Goal: Navigation & Orientation: Find specific page/section

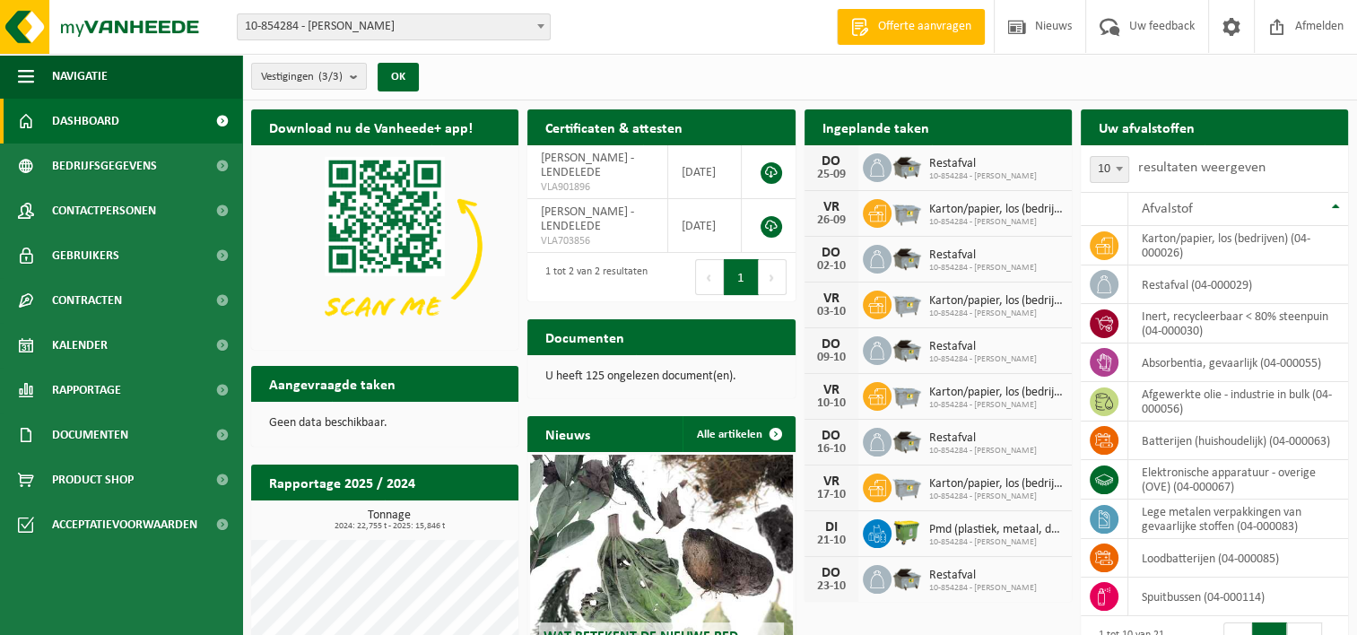
click at [613, 373] on p "U heeft 125 ongelezen document(en)." at bounding box center [660, 376] width 231 height 13
click at [1125, 20] on span "Uw feedback" at bounding box center [1161, 26] width 74 height 53
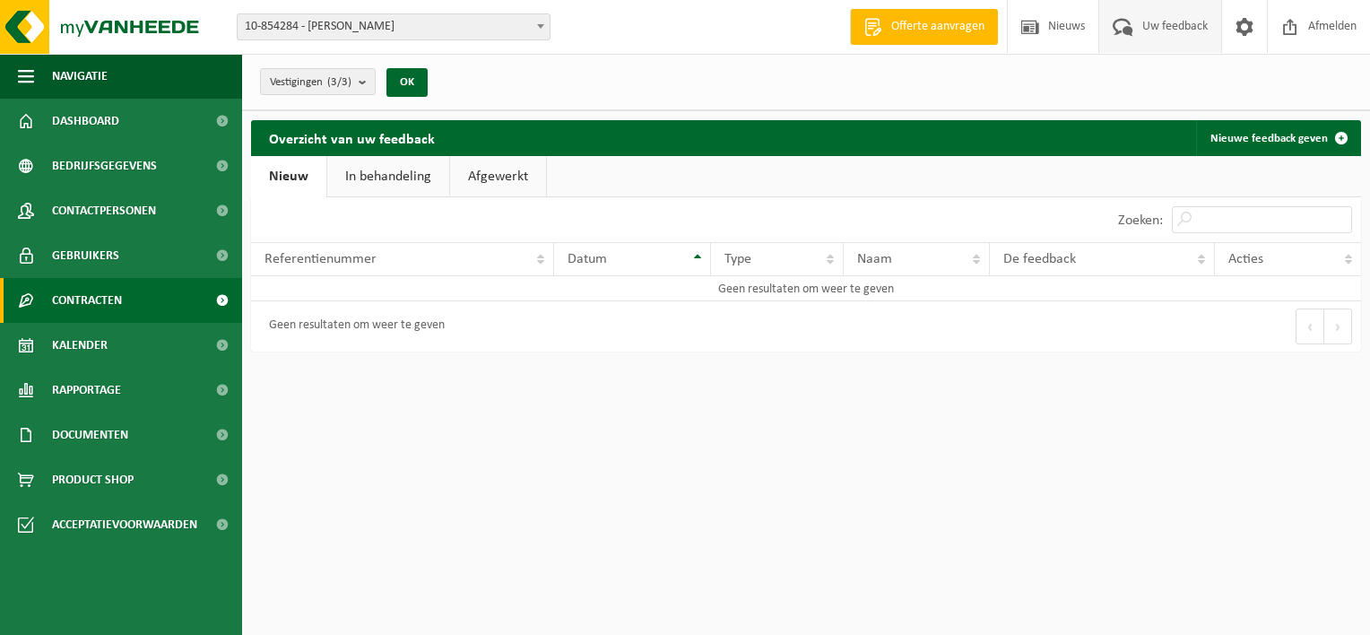
click at [84, 301] on span "Contracten" at bounding box center [87, 300] width 70 height 45
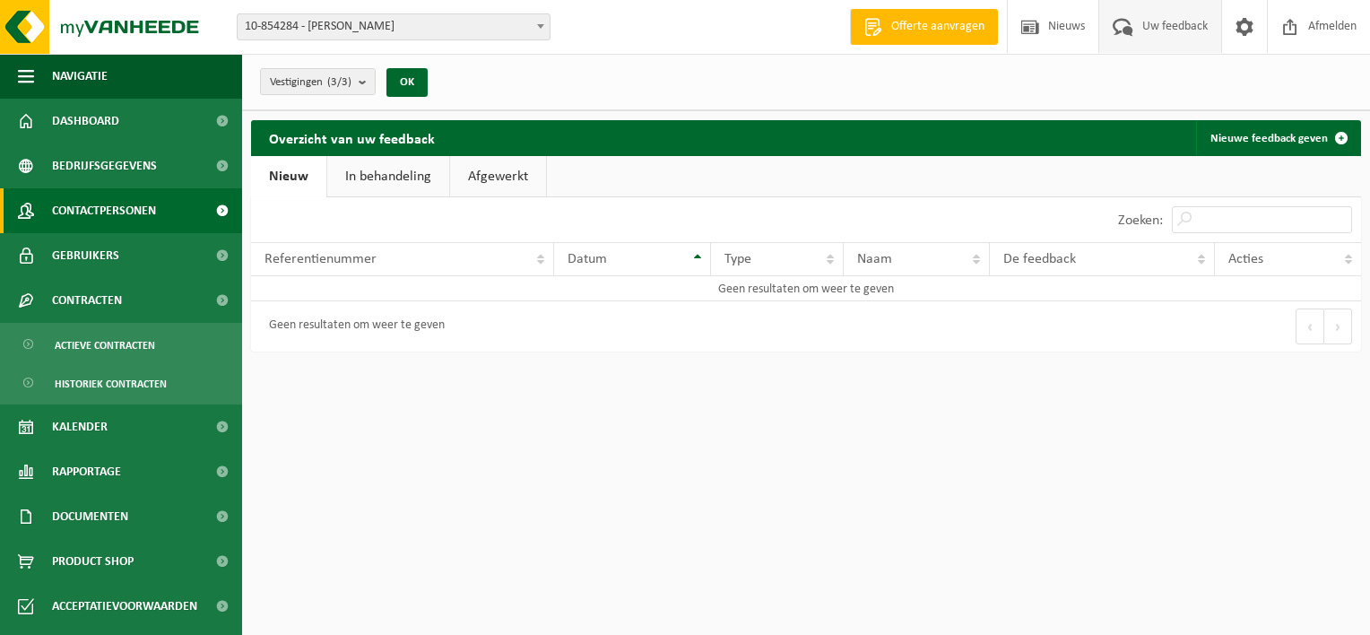
click at [97, 222] on span "Contactpersonen" at bounding box center [104, 210] width 104 height 45
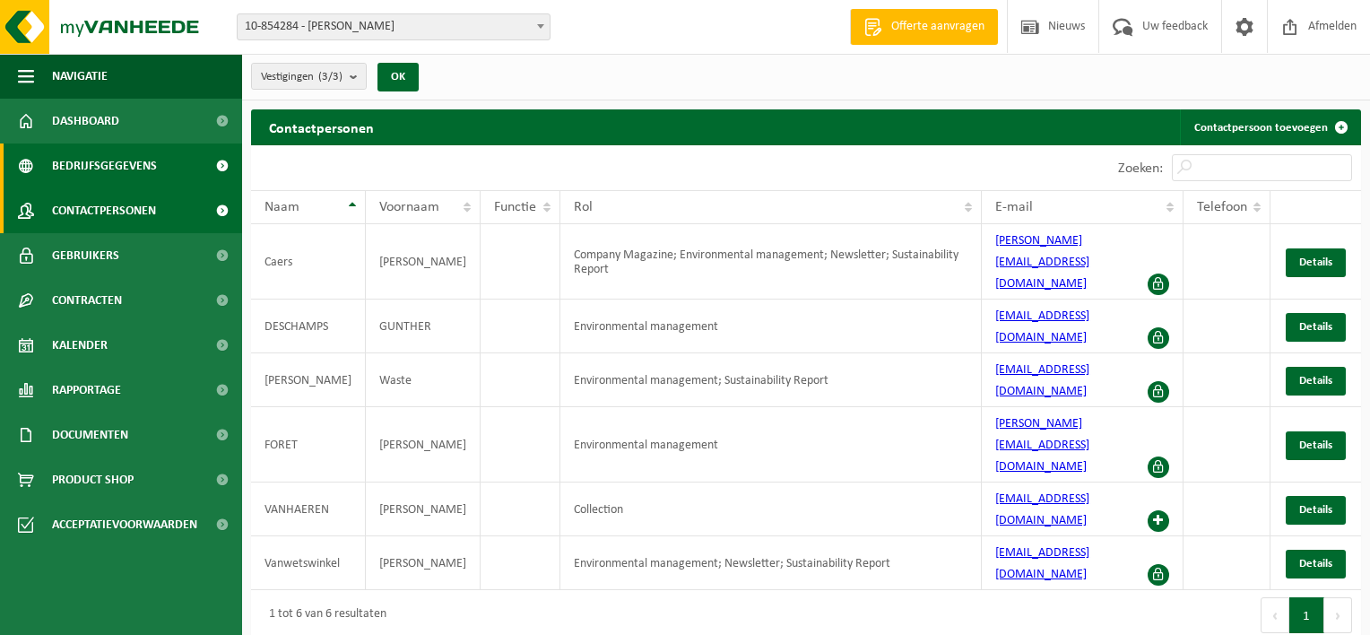
click at [116, 173] on span "Bedrijfsgegevens" at bounding box center [104, 165] width 105 height 45
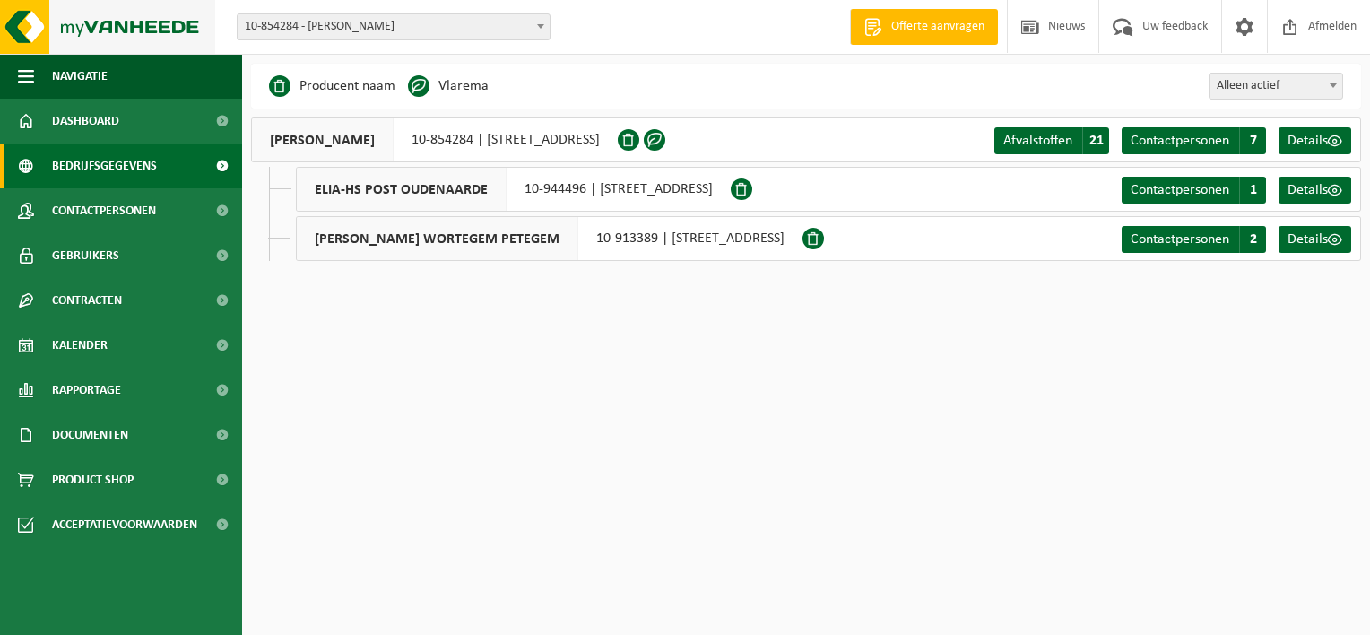
click at [149, 36] on img at bounding box center [107, 27] width 215 height 54
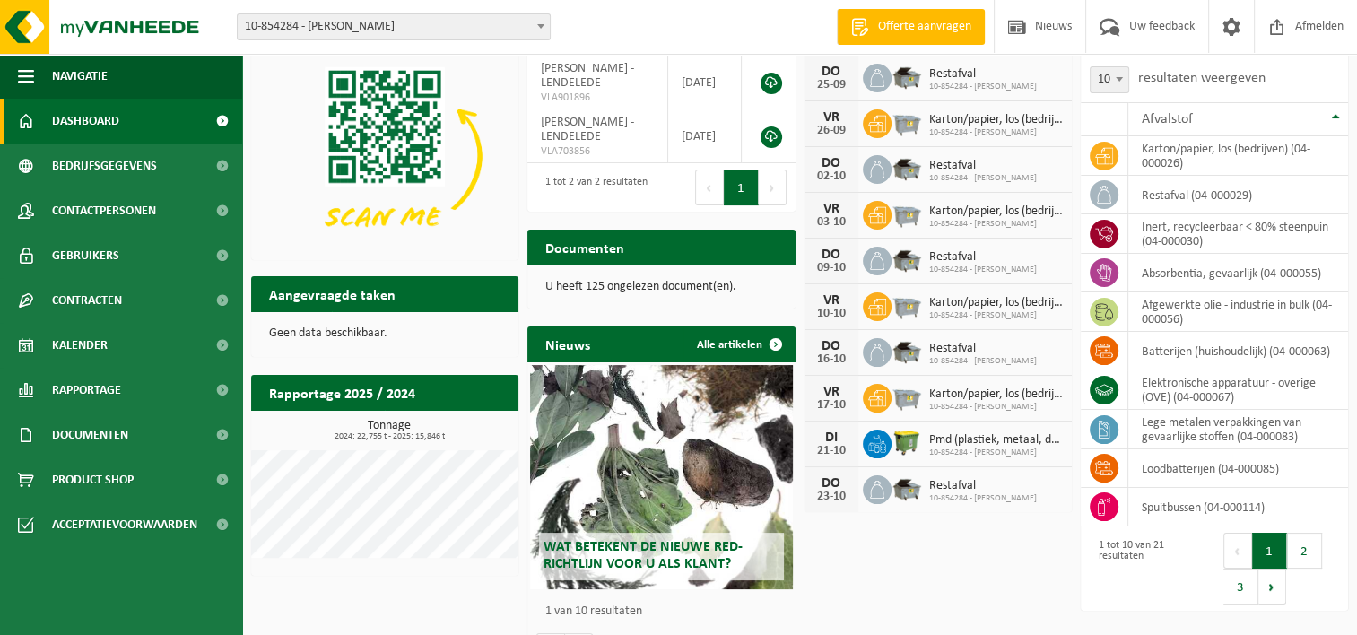
scroll to position [90, 0]
click at [153, 343] on link "Kalender" at bounding box center [121, 345] width 242 height 45
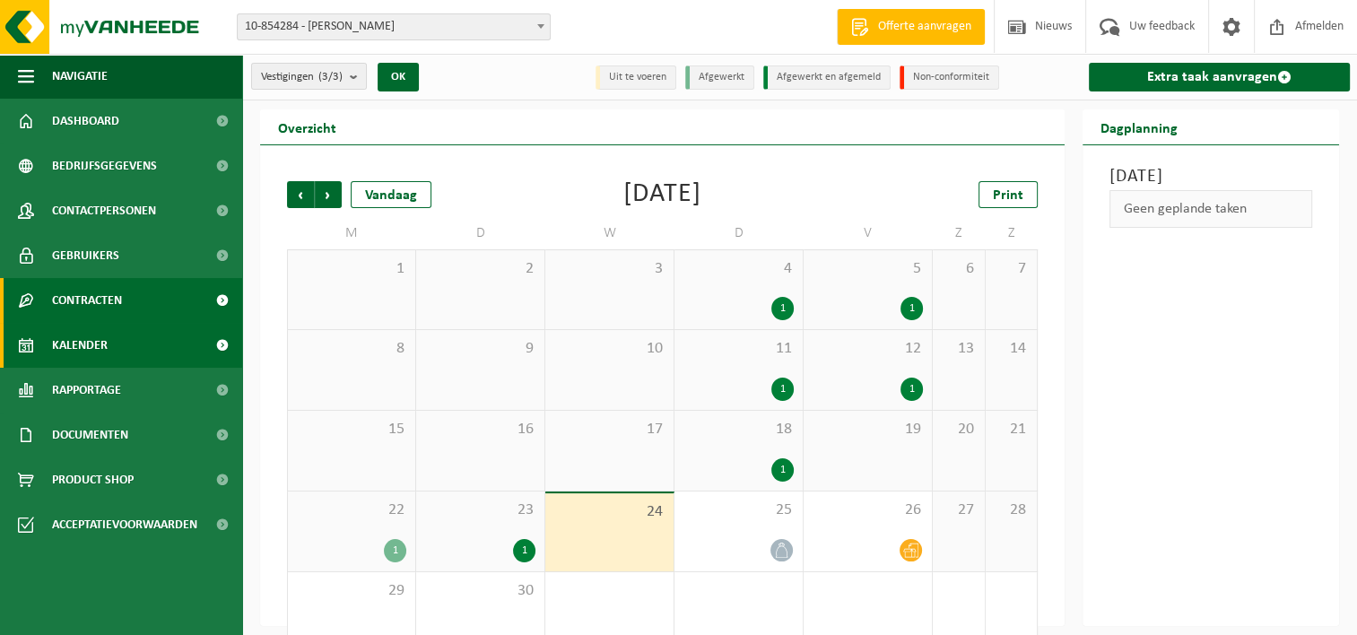
click at [75, 292] on span "Contracten" at bounding box center [87, 300] width 70 height 45
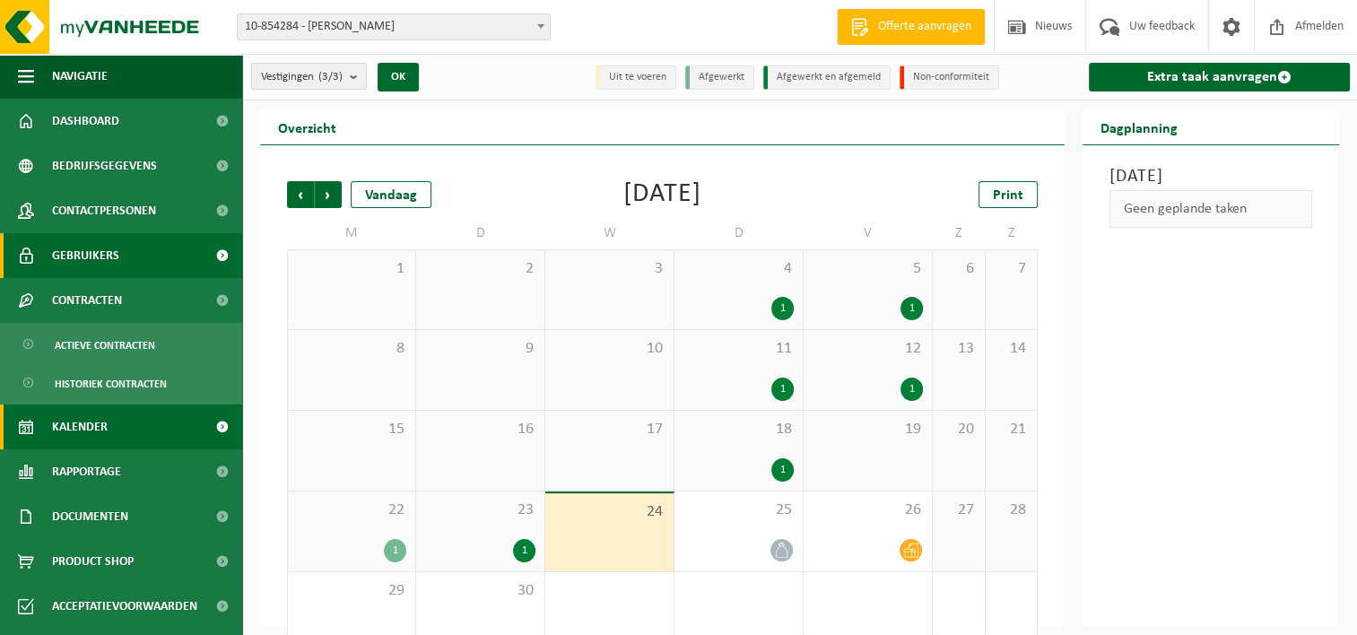
click at [85, 249] on span "Gebruikers" at bounding box center [85, 255] width 67 height 45
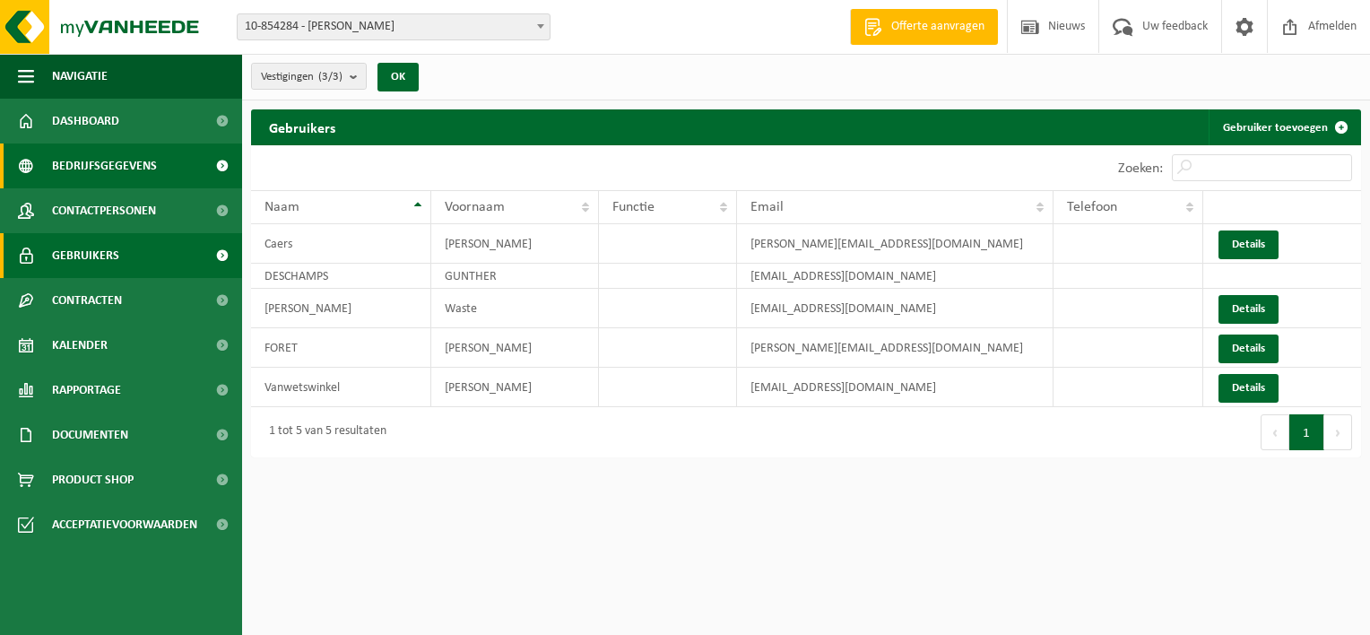
click at [108, 171] on span "Bedrijfsgegevens" at bounding box center [104, 165] width 105 height 45
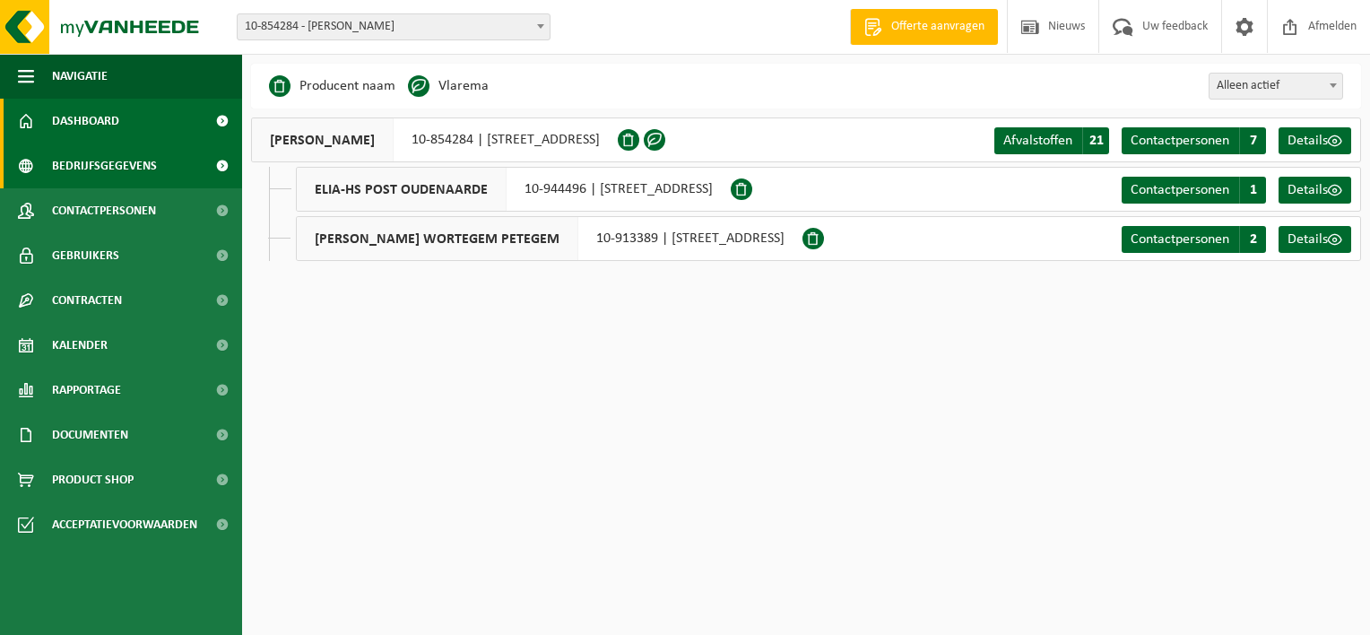
click at [134, 133] on link "Dashboard" at bounding box center [121, 121] width 242 height 45
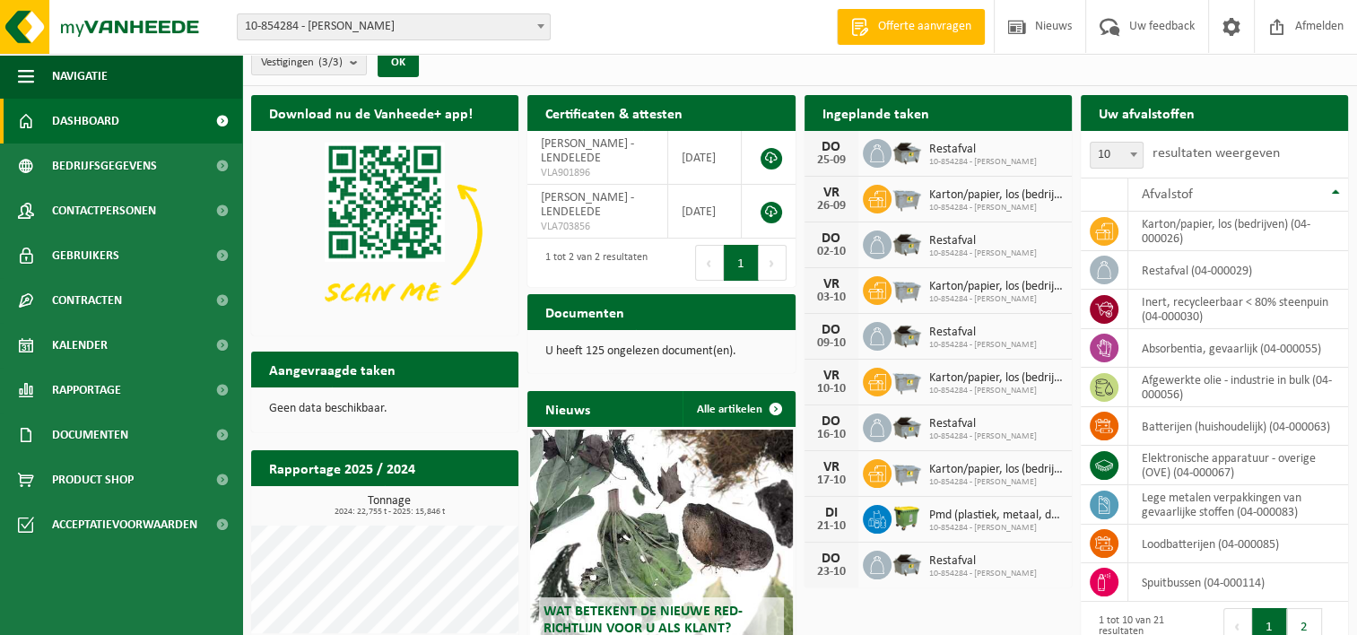
scroll to position [13, 0]
